Goal: Information Seeking & Learning: Learn about a topic

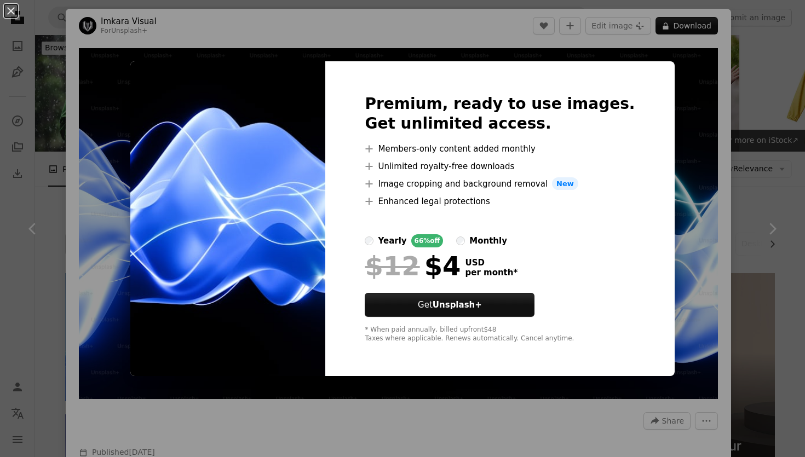
click at [325, 76] on img at bounding box center [227, 219] width 195 height 316
click at [394, 235] on label "yearly 66% off" at bounding box center [404, 240] width 78 height 13
click at [339, 60] on div "An X shape Premium, ready to use images. Get unlimited access. A plus sign Memb…" at bounding box center [402, 228] width 805 height 457
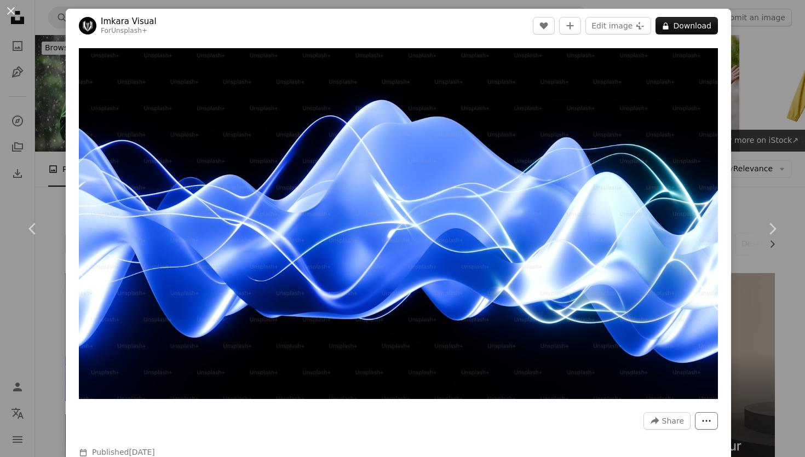
click at [706, 425] on button "More Actions" at bounding box center [706, 422] width 23 height 18
click at [616, 337] on dialog "An X shape Chevron left Chevron right Imkara Visual For Unsplash+ A heart A plu…" at bounding box center [402, 228] width 805 height 457
click at [45, 55] on div "An X shape Chevron left Chevron right Imkara Visual For Unsplash+ A heart A plu…" at bounding box center [402, 228] width 805 height 457
